Goal: Information Seeking & Learning: Learn about a topic

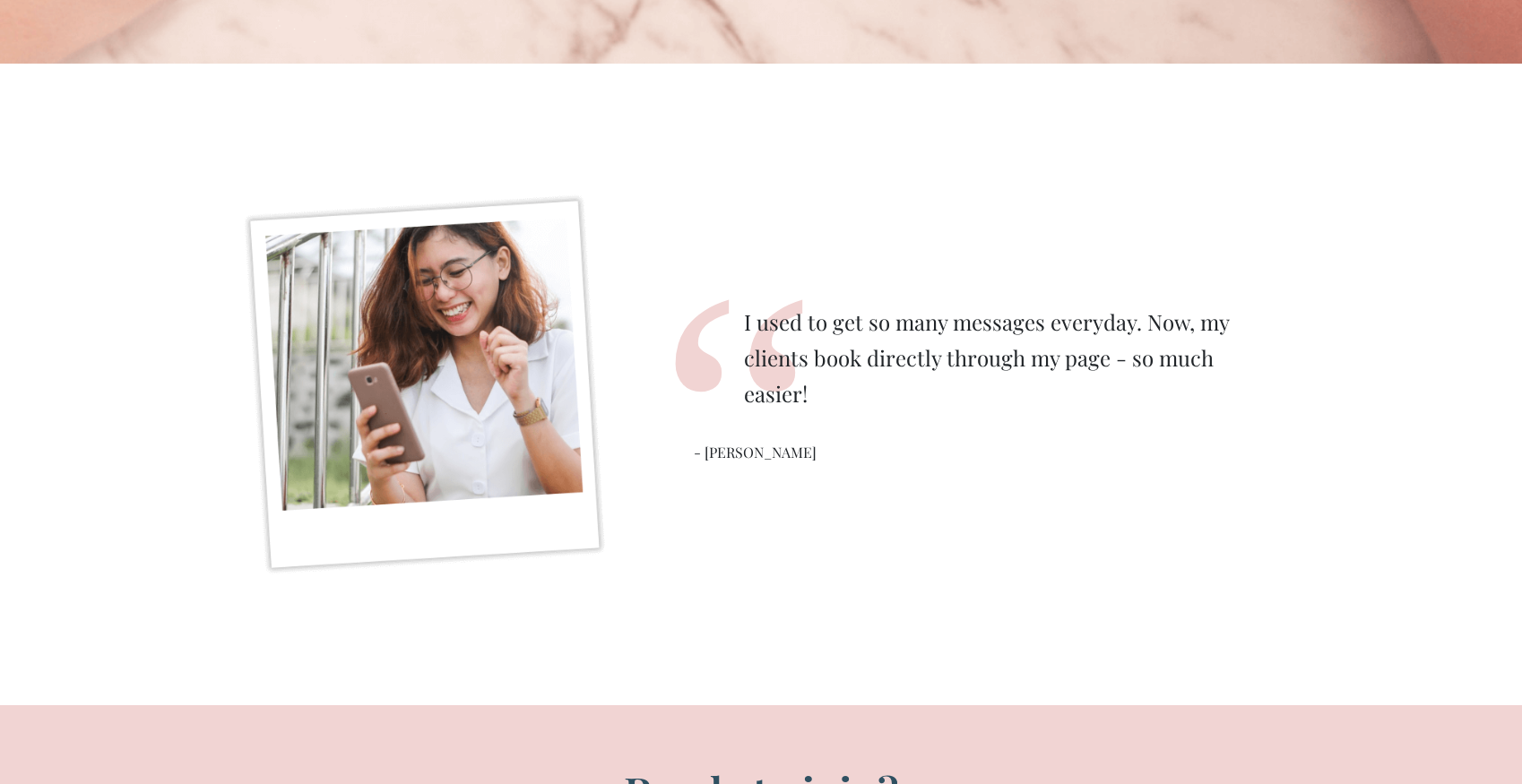
scroll to position [5141, 0]
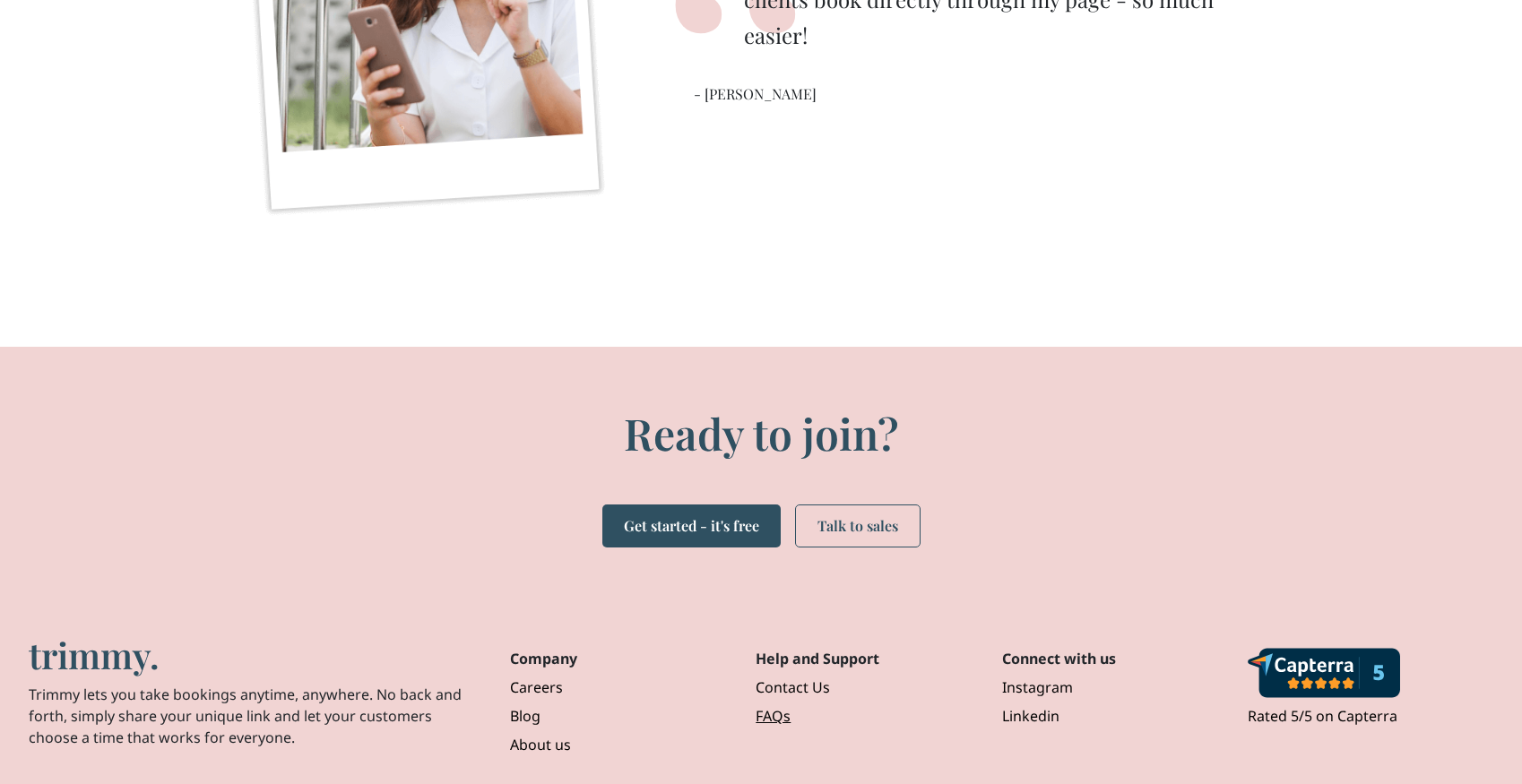
click at [778, 714] on link "FAQs" at bounding box center [863, 712] width 217 height 29
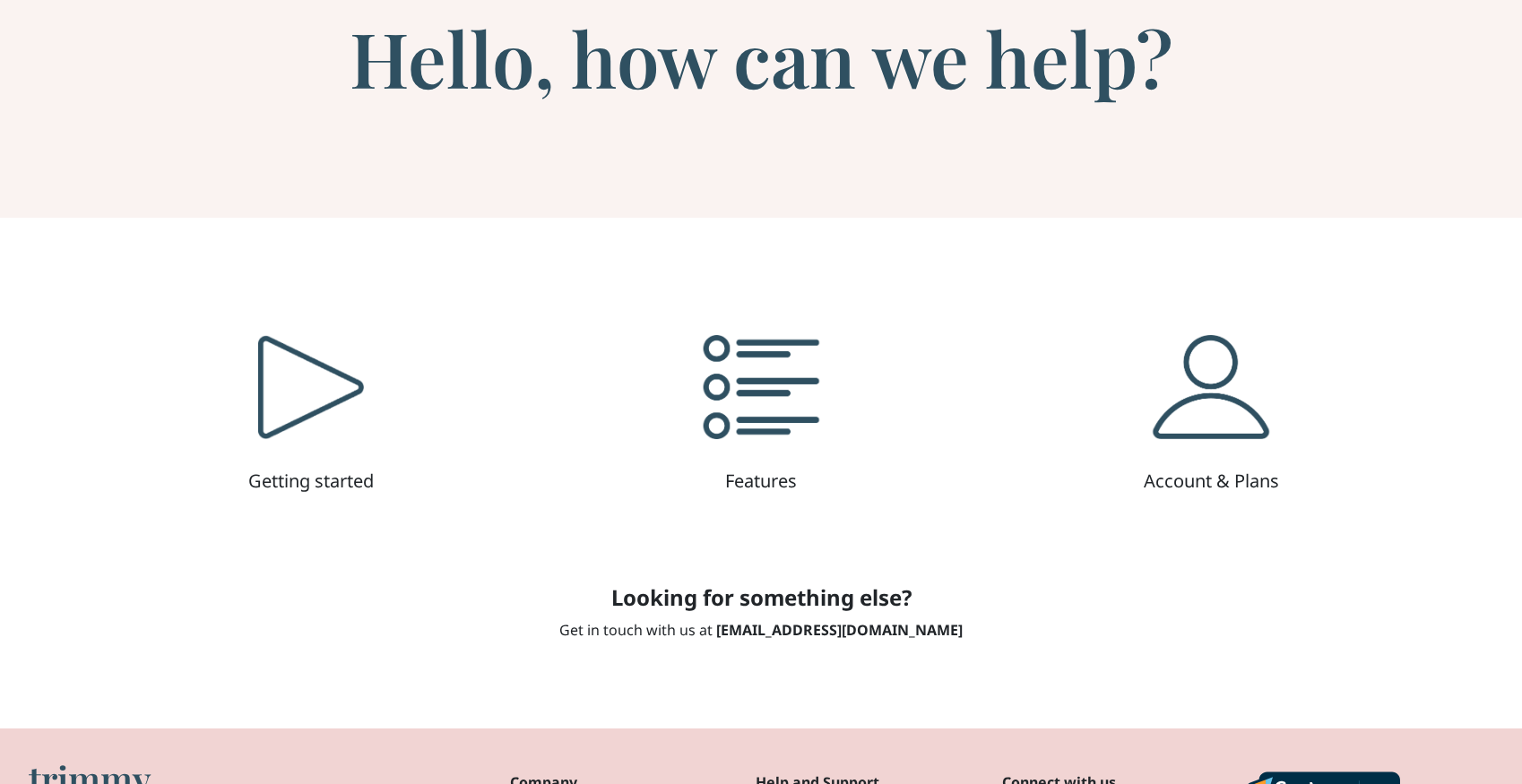
scroll to position [201, 0]
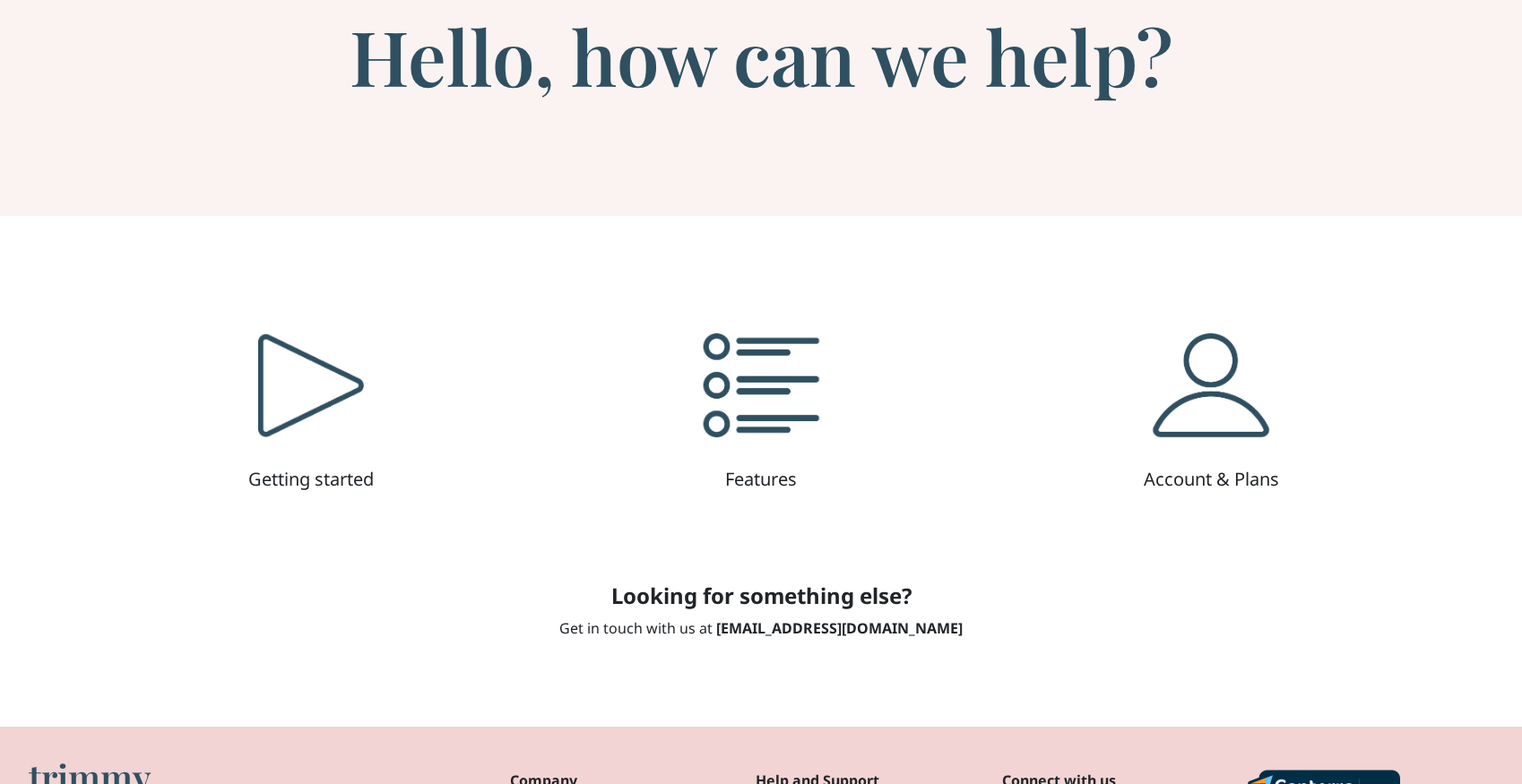
click at [749, 358] on img at bounding box center [761, 385] width 138 height 138
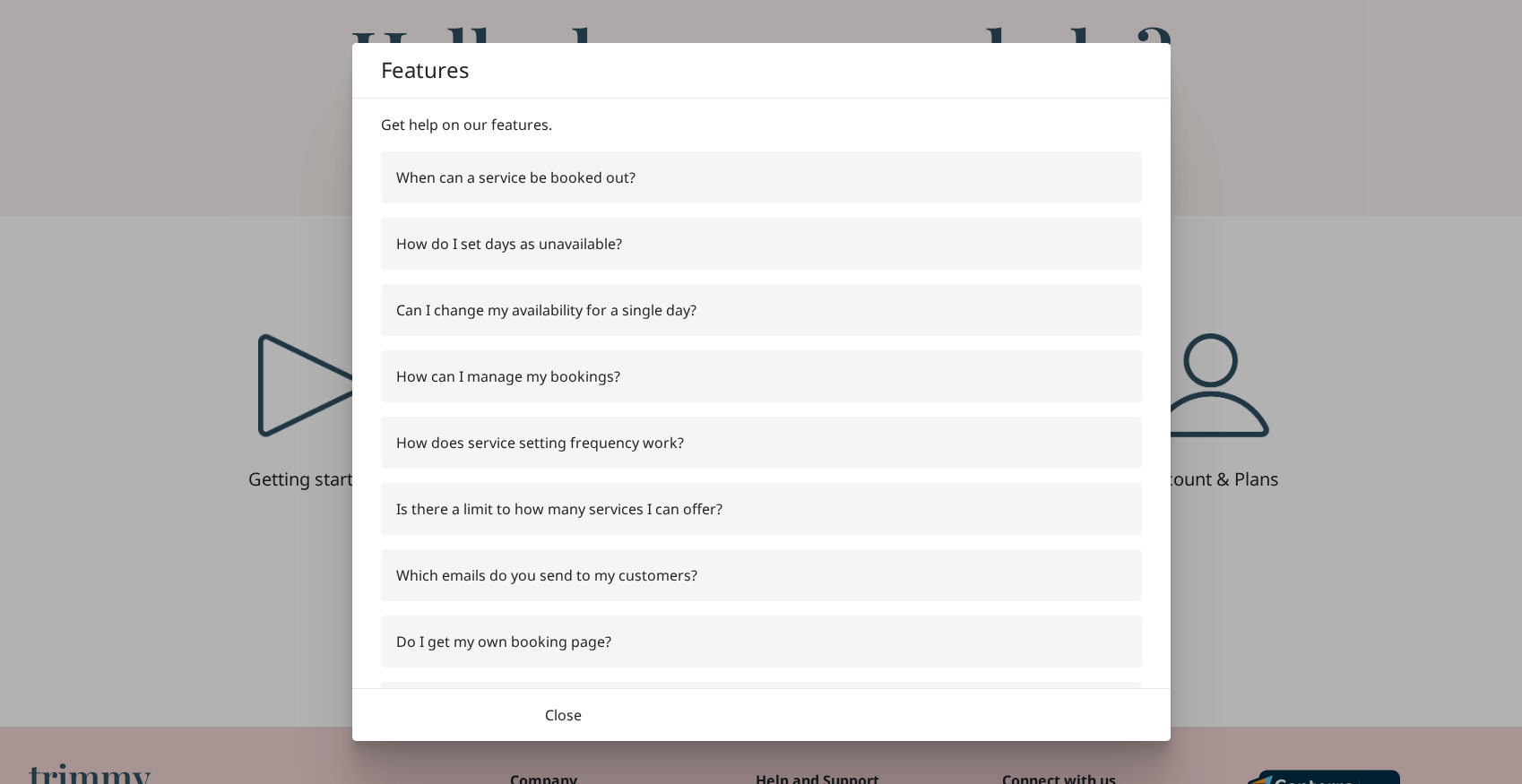
scroll to position [155, 0]
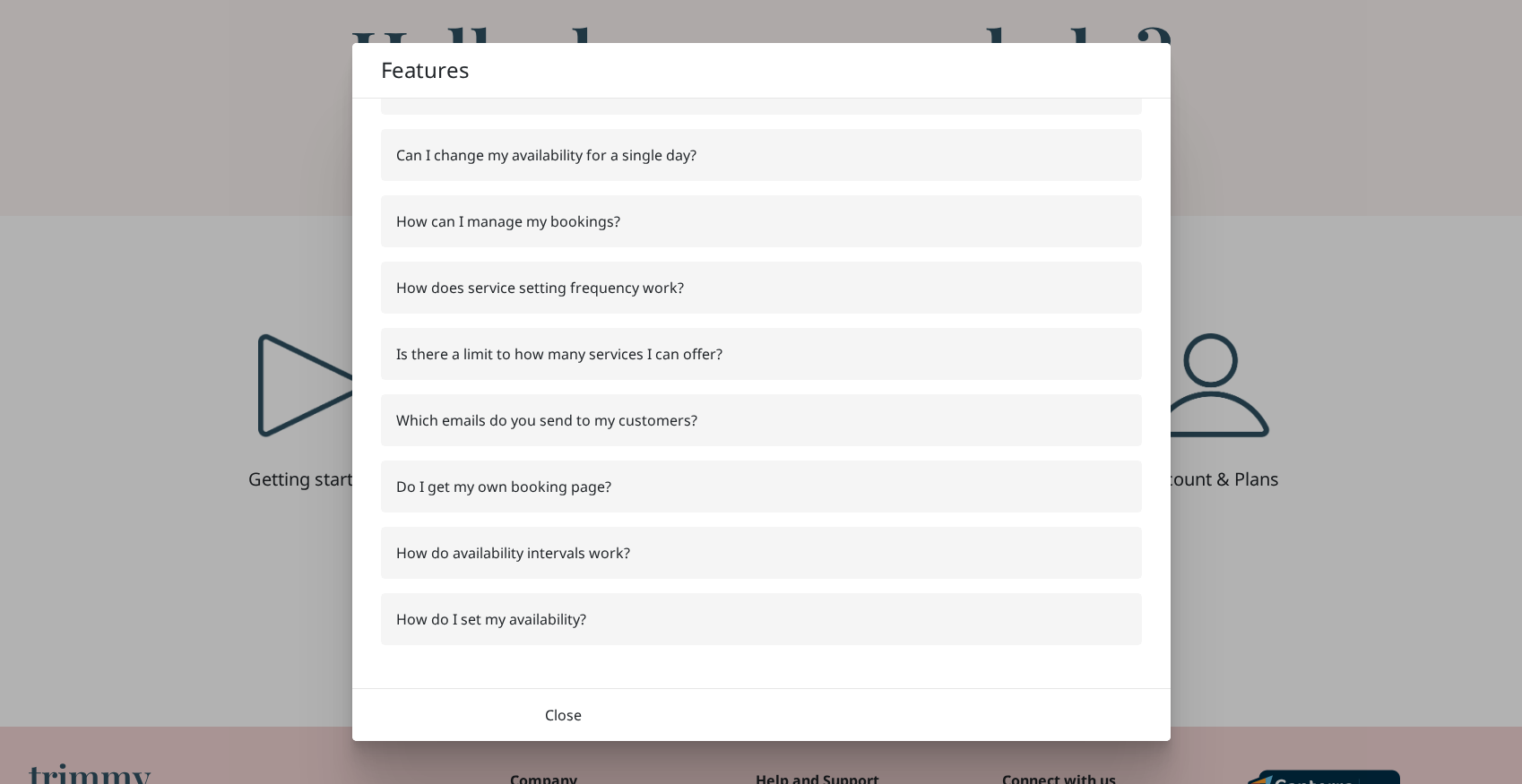
click at [443, 315] on div "Get help on our features. When can a service be booked out? How do I set days a…" at bounding box center [761, 315] width 818 height 744
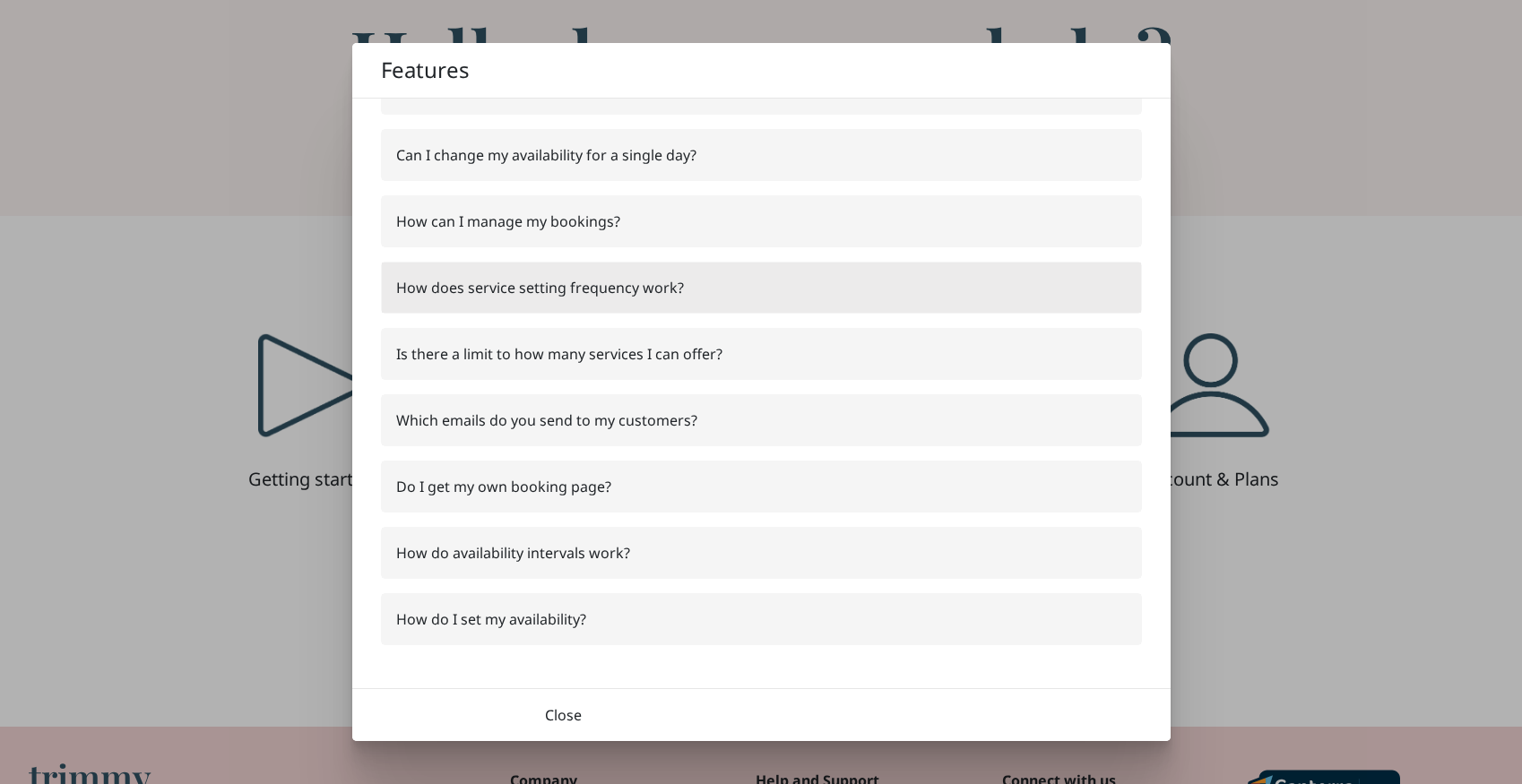
click at [443, 301] on div "How does service setting frequency work?" at bounding box center [761, 287] width 760 height 50
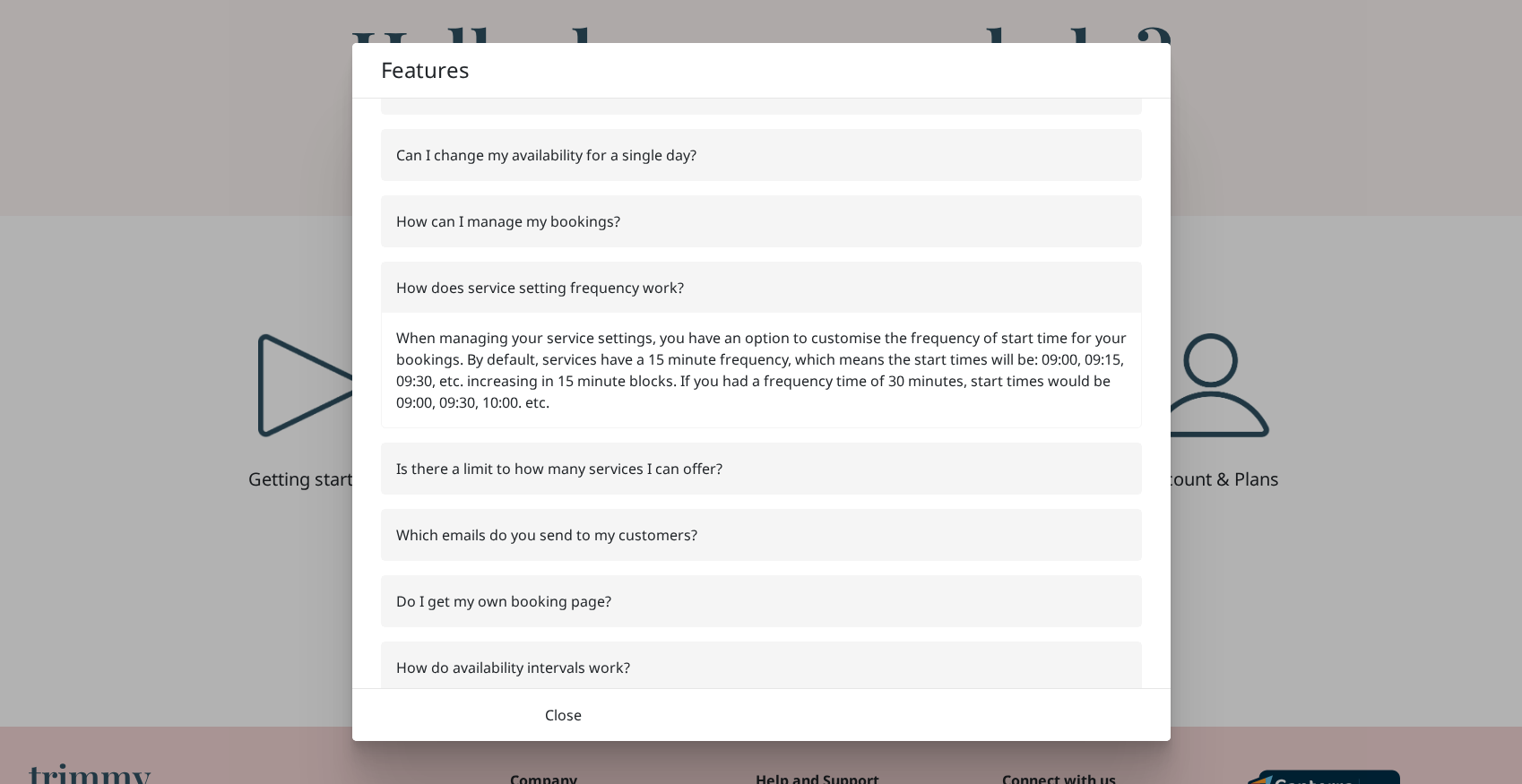
click at [247, 258] on div "Features Get help on our features. When can a service be booked out? How do I s…" at bounding box center [761, 392] width 1522 height 784
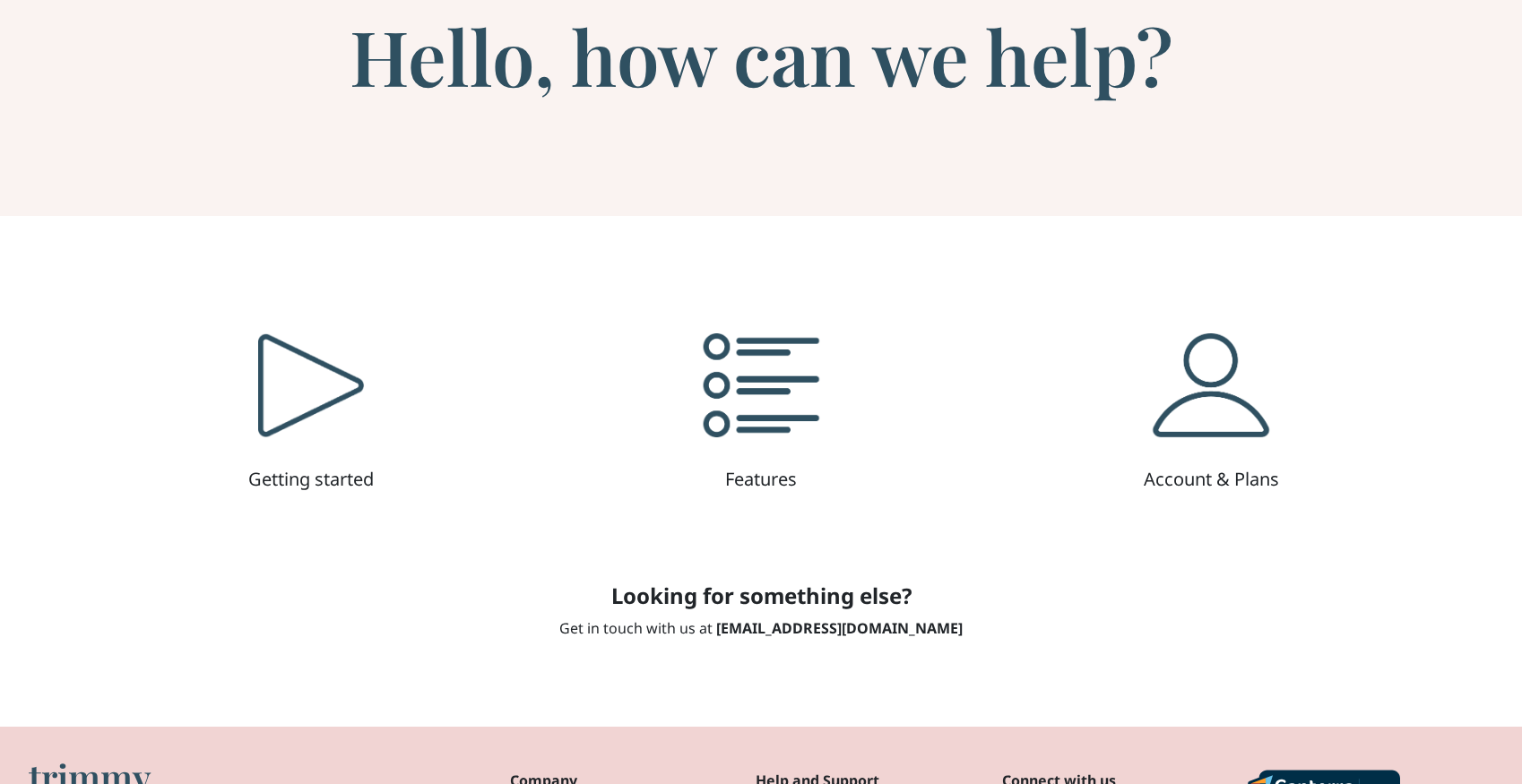
scroll to position [0, 0]
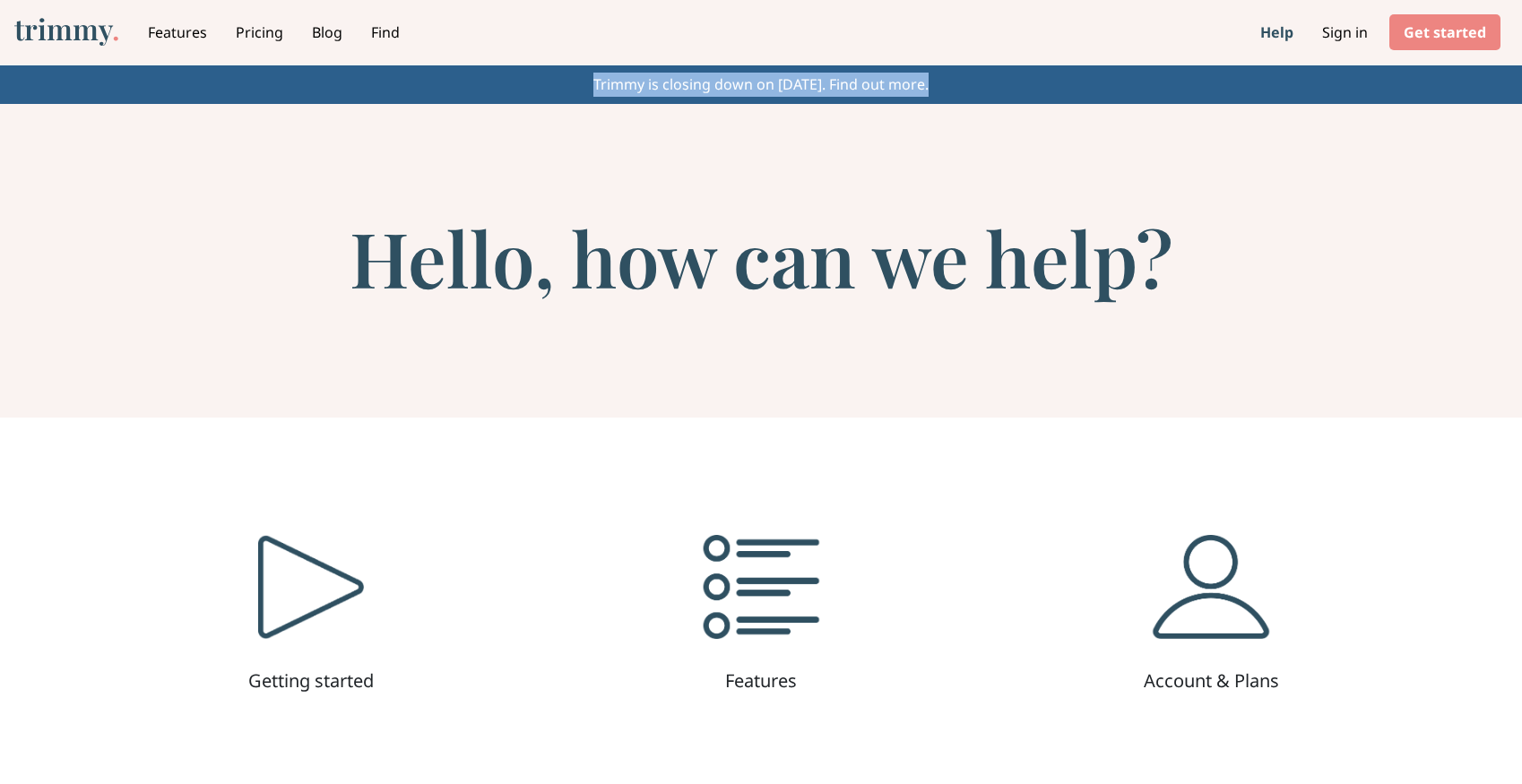
drag, startPoint x: 556, startPoint y: 74, endPoint x: 1047, endPoint y: 74, distance: 491.0
click at [1047, 74] on p "Trimmy is closing down on January 31, 2024. Find out more." at bounding box center [761, 85] width 1522 height 39
click at [929, 84] on link "Find out more." at bounding box center [879, 85] width 100 height 20
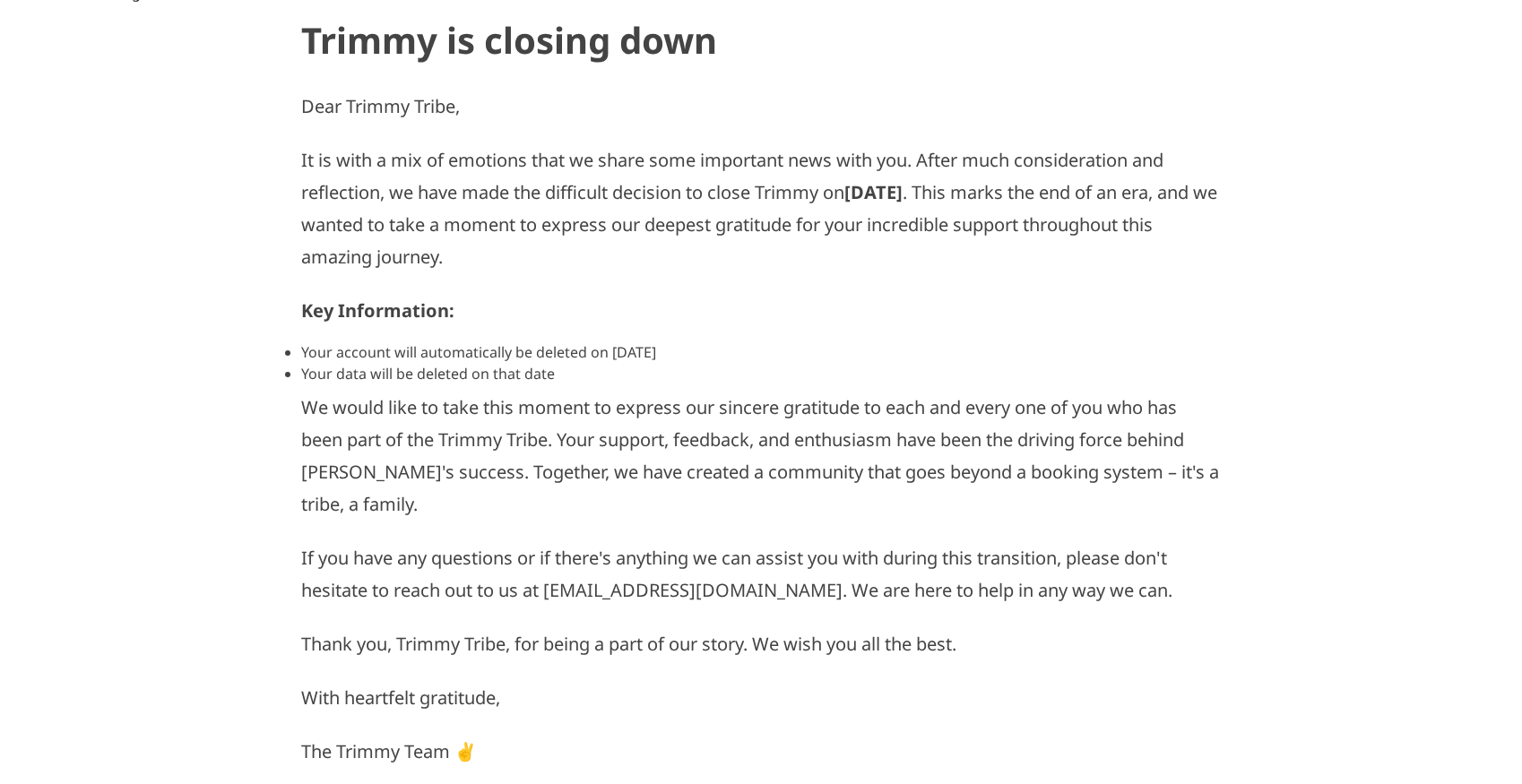
scroll to position [392, 0]
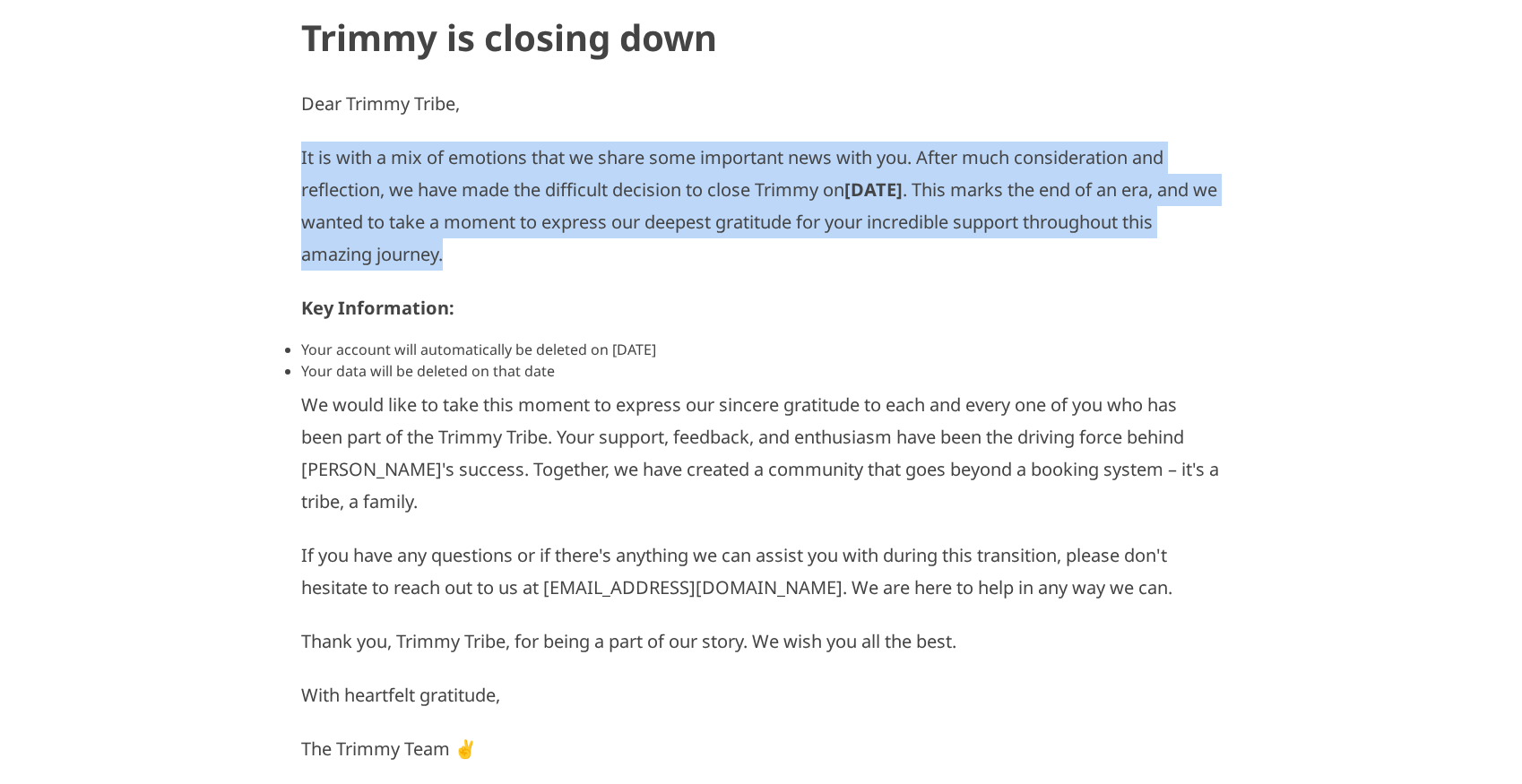
drag, startPoint x: 286, startPoint y: 155, endPoint x: 609, endPoint y: 262, distance: 340.3
click at [609, 262] on div "Dear Trimmy Tribe, It is with a mix of emotions that we share some important ne…" at bounding box center [761, 429] width 948 height 727
click at [609, 262] on p "It is with a mix of emotions that we share some important news with you. After …" at bounding box center [761, 202] width 920 height 137
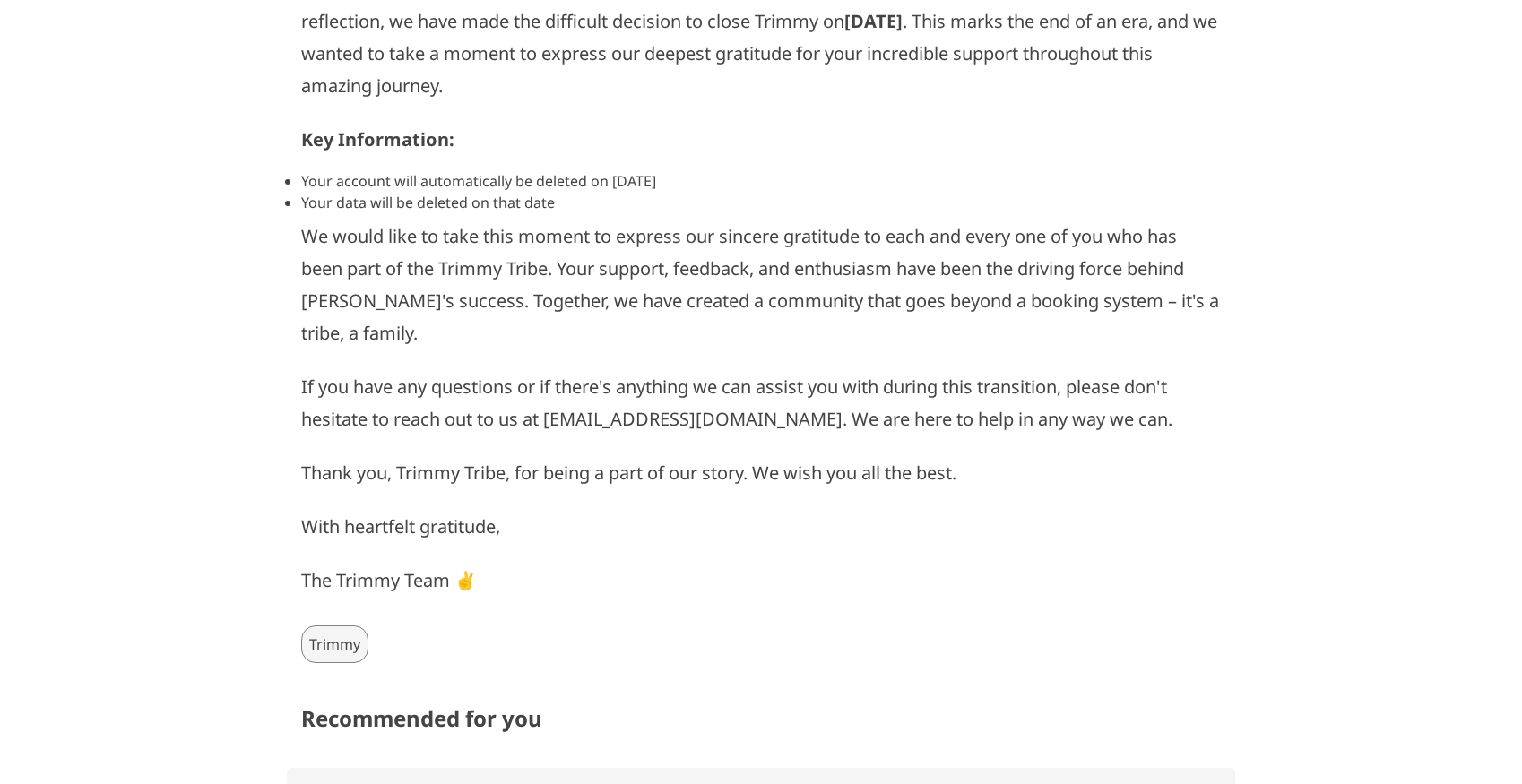
scroll to position [562, 0]
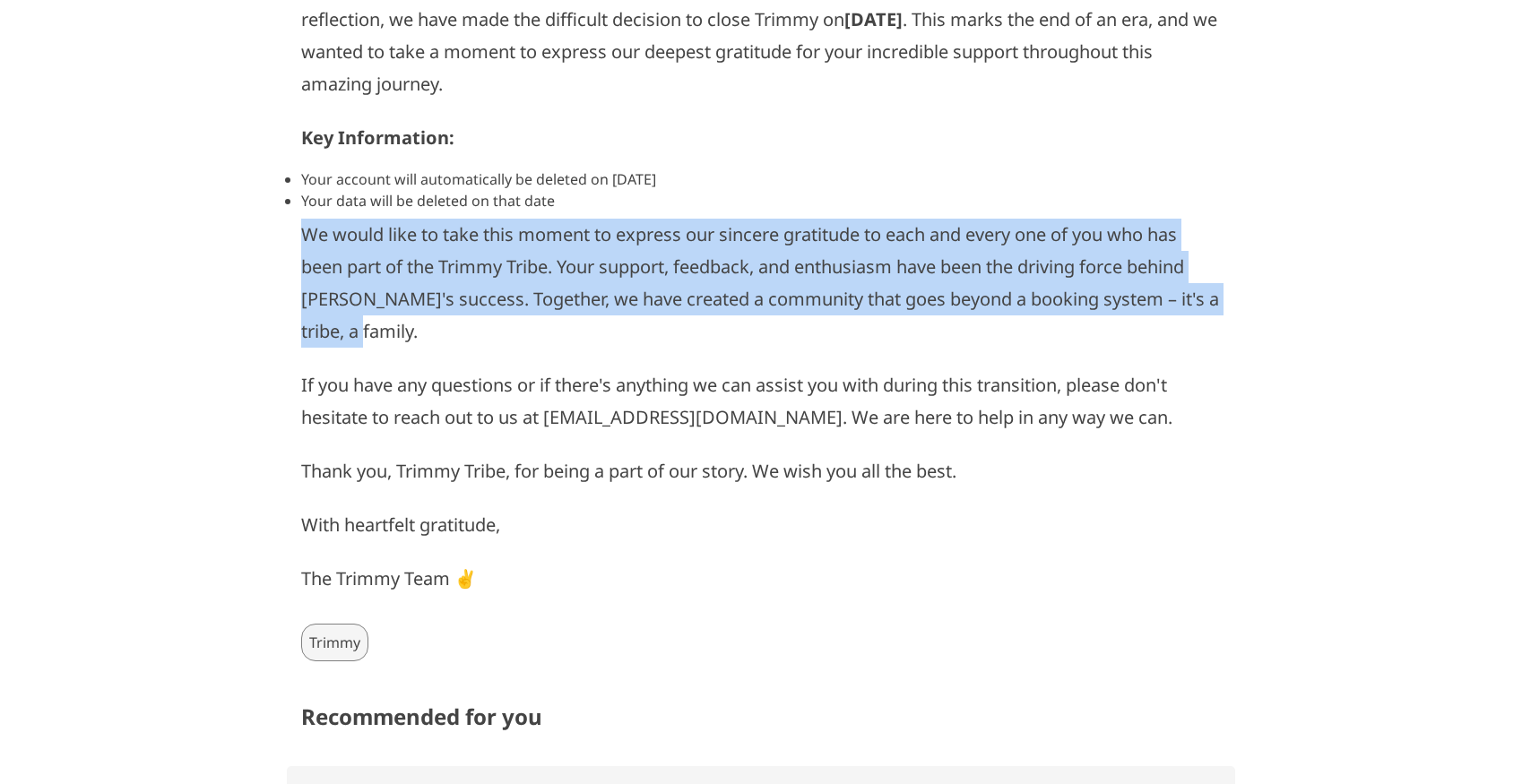
drag, startPoint x: 287, startPoint y: 228, endPoint x: 473, endPoint y: 331, distance: 212.6
click at [473, 331] on div "Dear Trimmy Tribe, It is with a mix of emotions that we share some important ne…" at bounding box center [761, 259] width 948 height 727
click at [473, 331] on p "We would like to take this moment to express our sincere gratitude to each and …" at bounding box center [761, 279] width 920 height 137
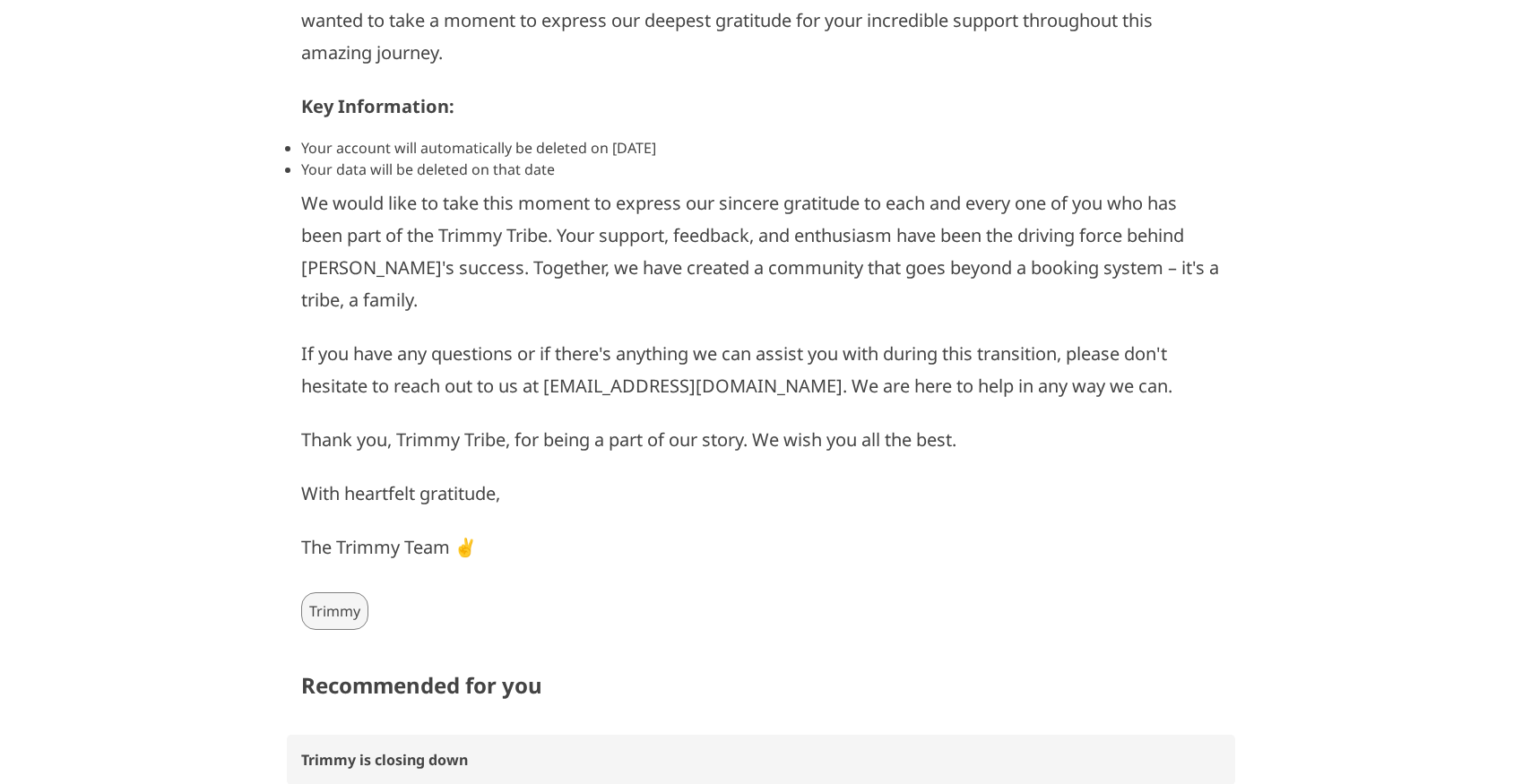
scroll to position [594, 0]
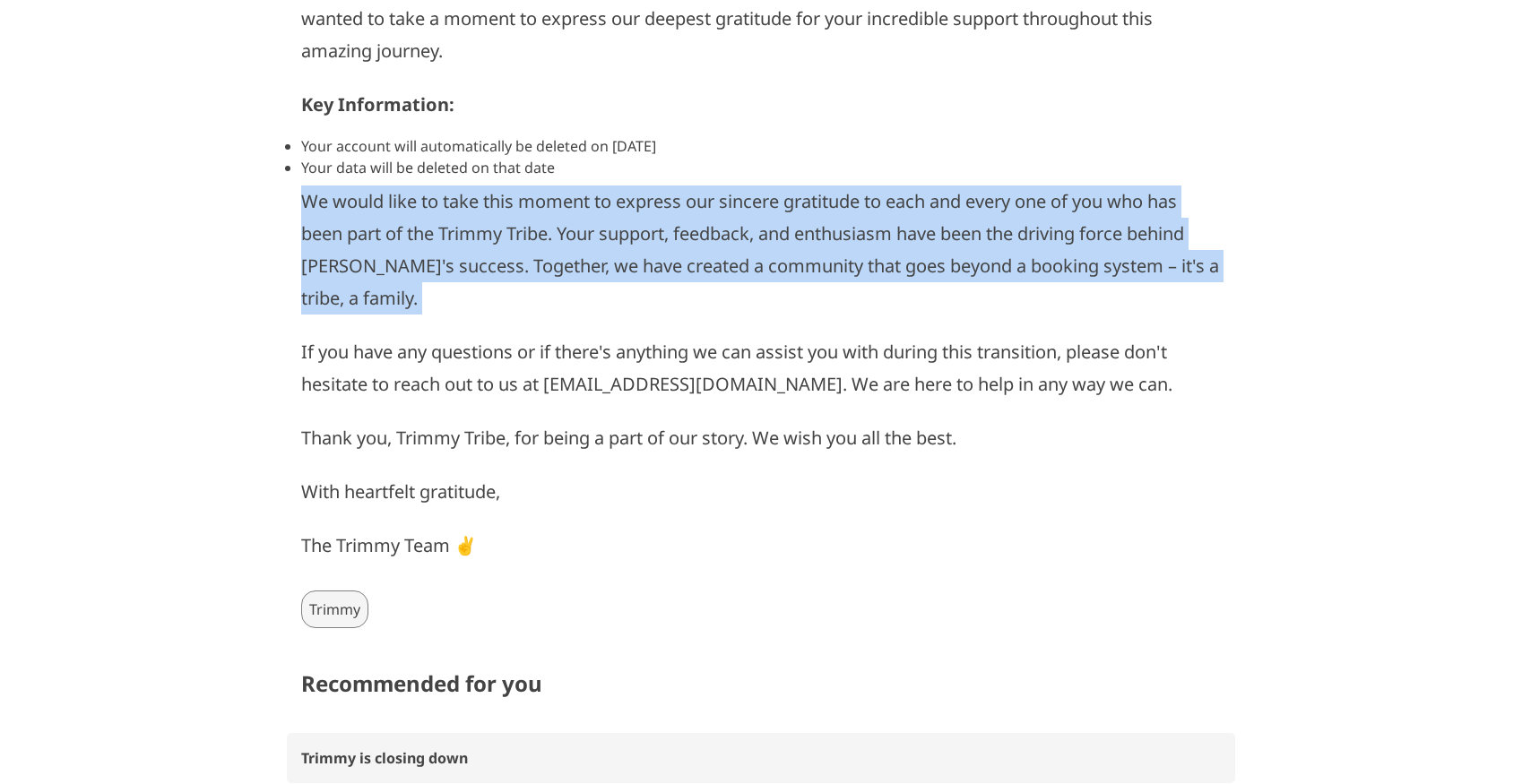
drag, startPoint x: 473, startPoint y: 331, endPoint x: 256, endPoint y: 210, distance: 248.5
click at [256, 210] on div "Trimmy is closing down Dear Trimmy Tribe, It is with a mix of emotions that we …" at bounding box center [761, 487] width 1236 height 1376
drag, startPoint x: 256, startPoint y: 210, endPoint x: 544, endPoint y: 309, distance: 304.5
click at [544, 309] on div "Trimmy is closing down Dear Trimmy Tribe, It is with a mix of emotions that we …" at bounding box center [761, 487] width 1236 height 1376
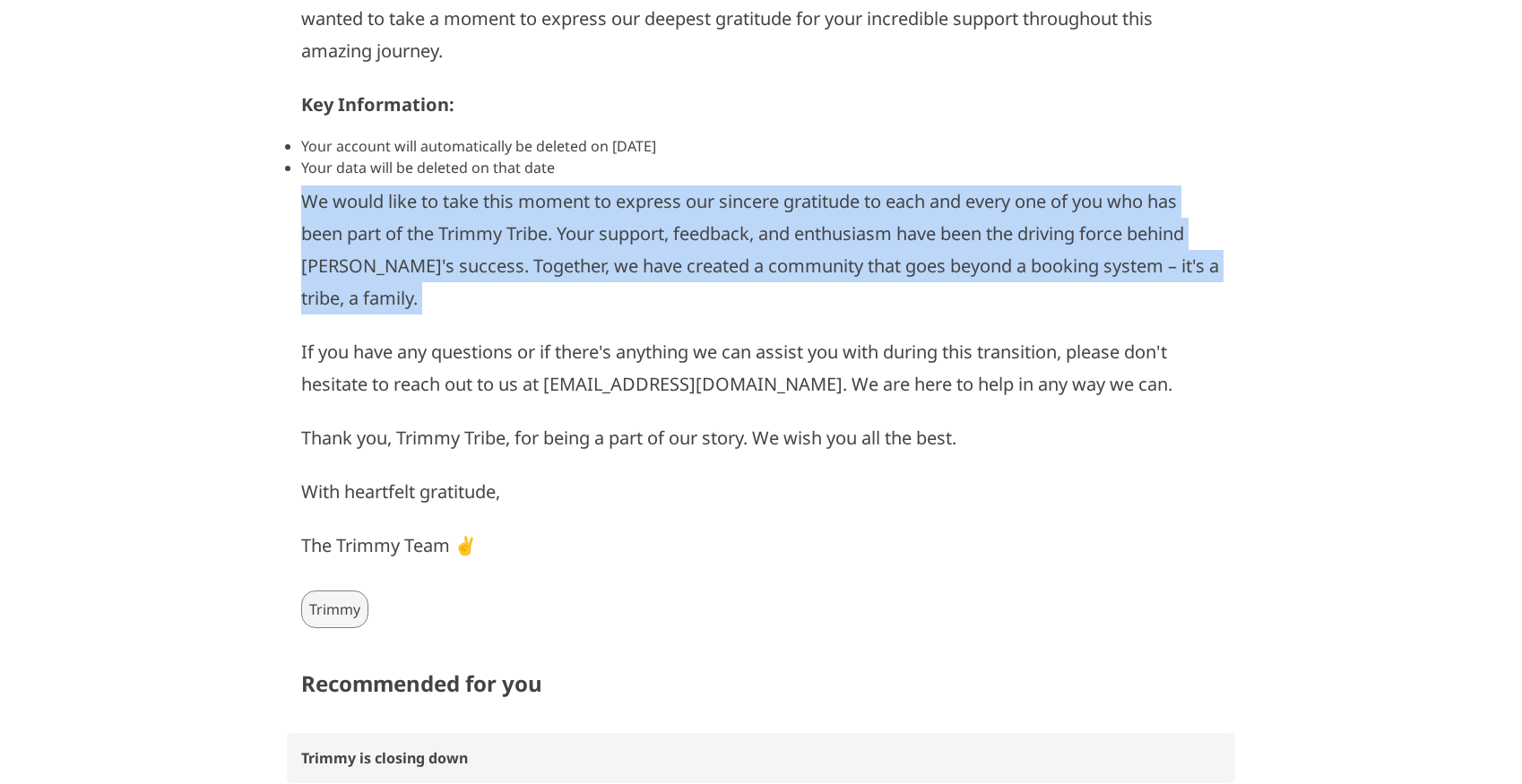
click at [544, 309] on p "We would like to take this moment to express our sincere gratitude to each and …" at bounding box center [761, 246] width 920 height 137
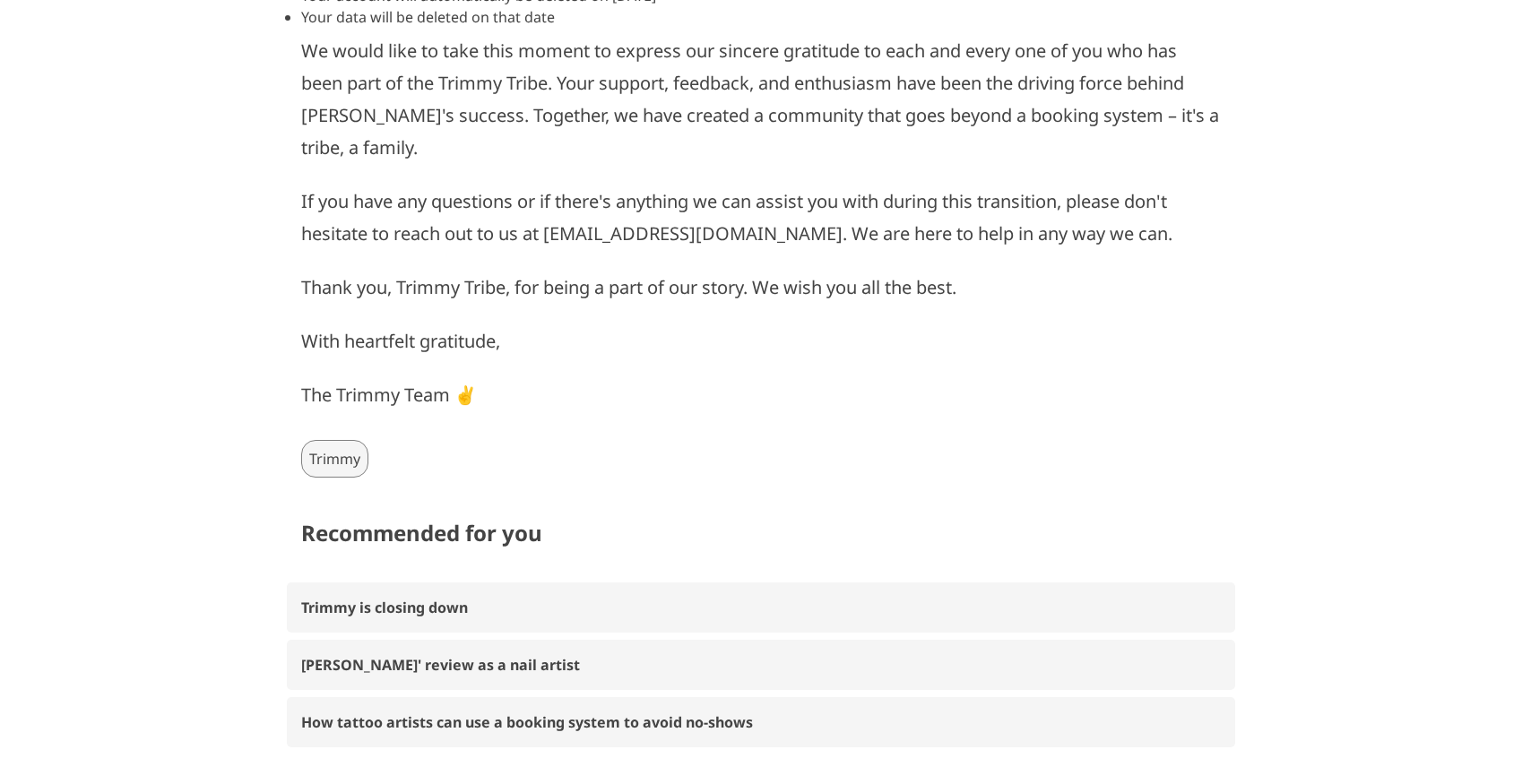
scroll to position [769, 0]
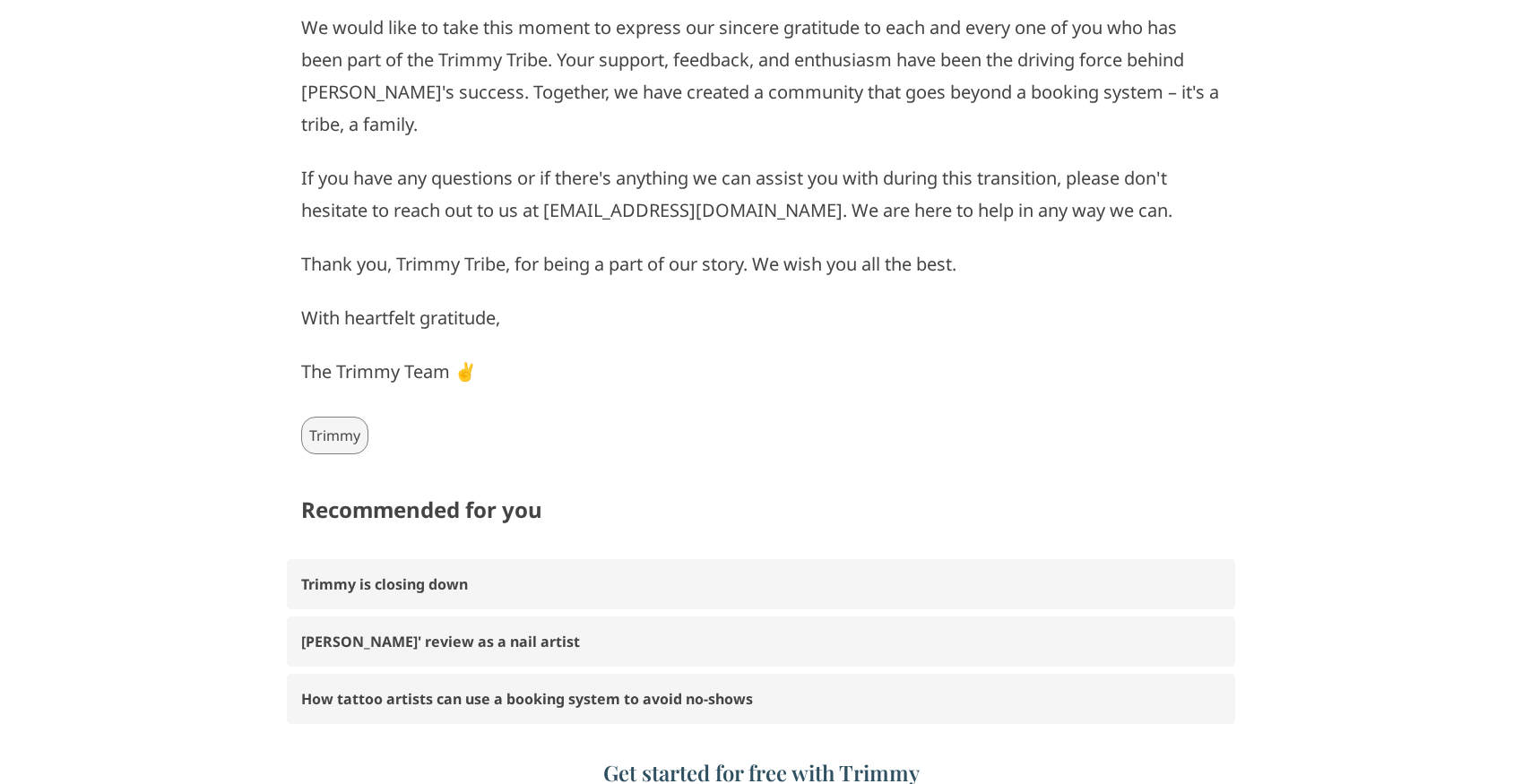
click at [330, 448] on span "Trimmy" at bounding box center [334, 436] width 67 height 38
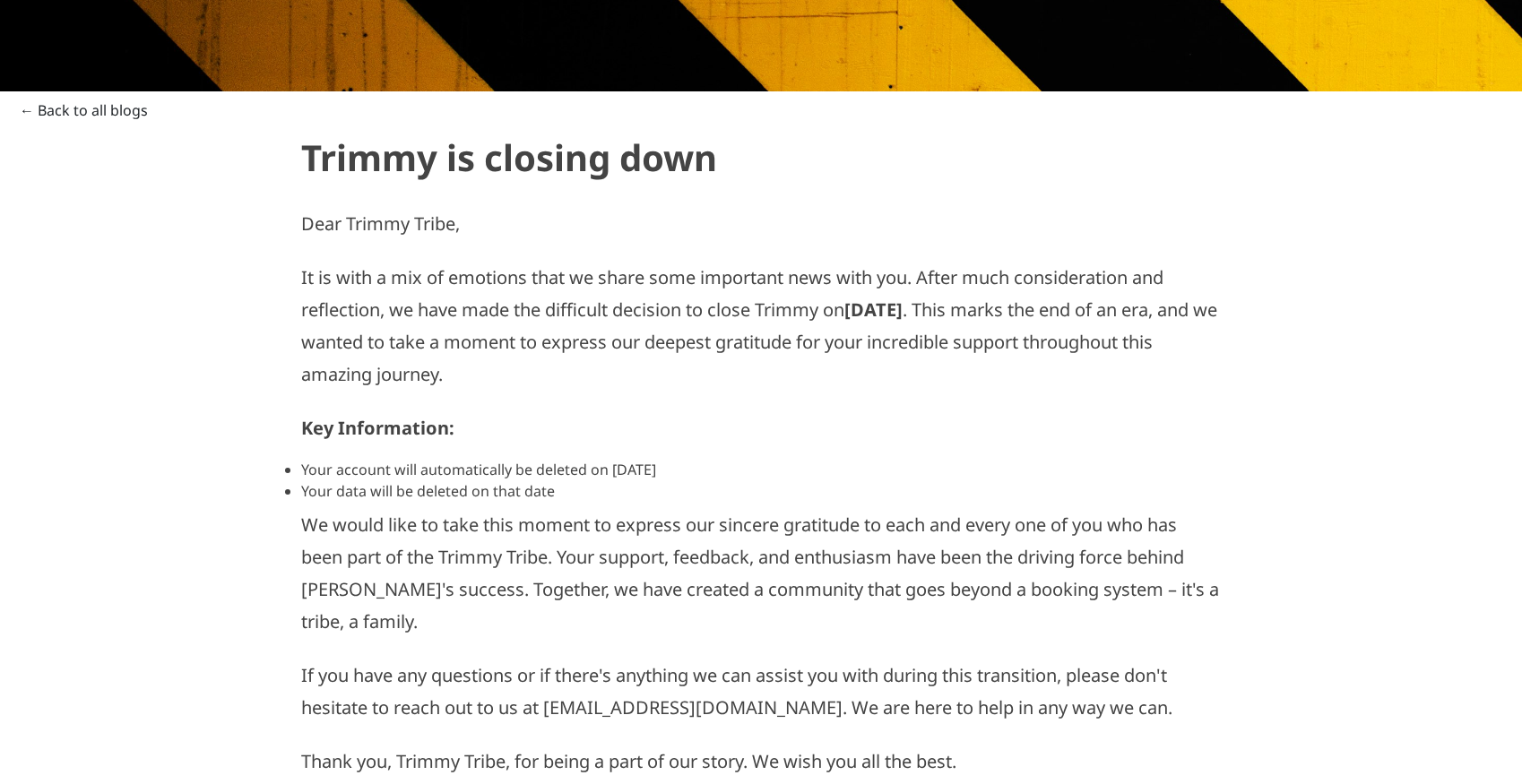
scroll to position [0, 0]
